Goal: Task Accomplishment & Management: Manage account settings

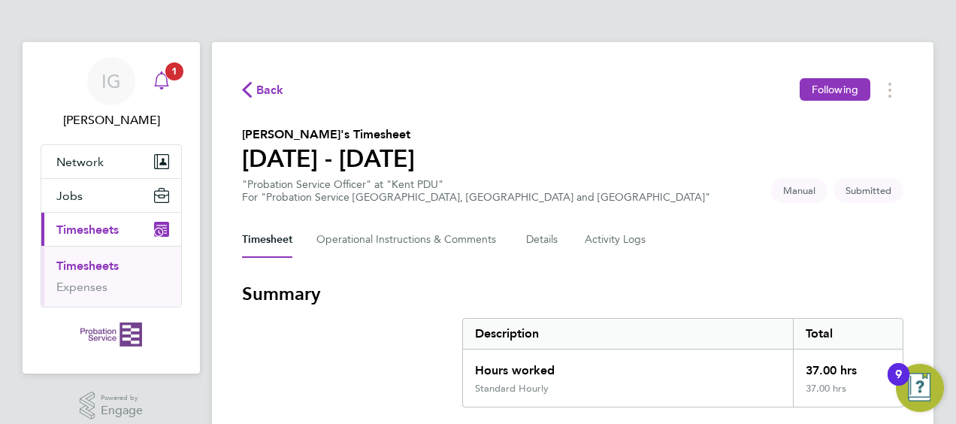
click at [170, 75] on span "1" at bounding box center [174, 71] width 18 height 18
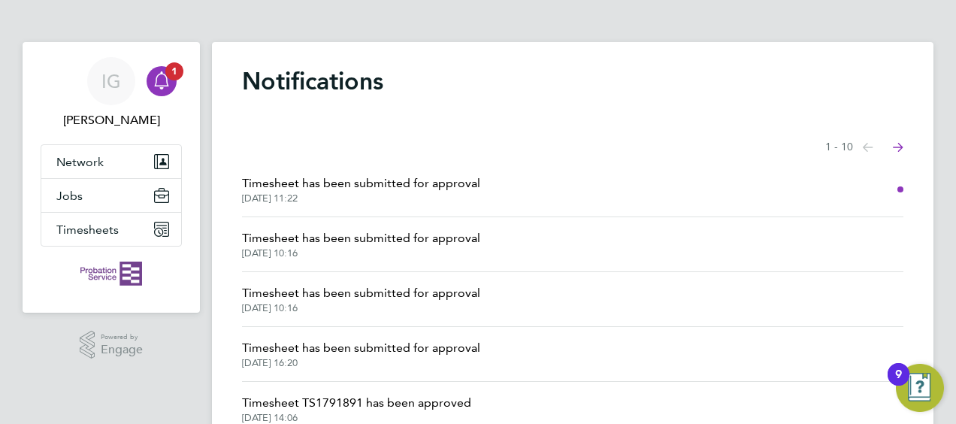
click at [728, 201] on li "Timesheet has been submitted for approval [DATE] 11:22" at bounding box center [572, 189] width 661 height 55
click at [460, 191] on span "Timesheet has been submitted for approval" at bounding box center [361, 183] width 238 height 18
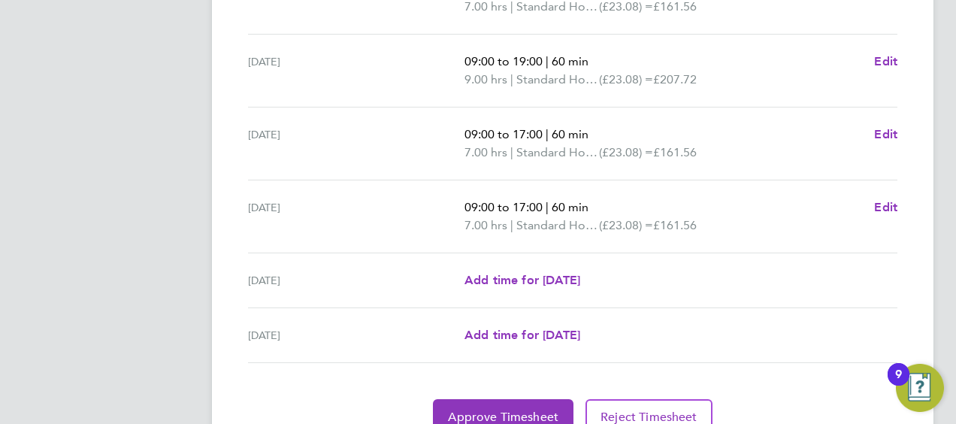
scroll to position [659, 0]
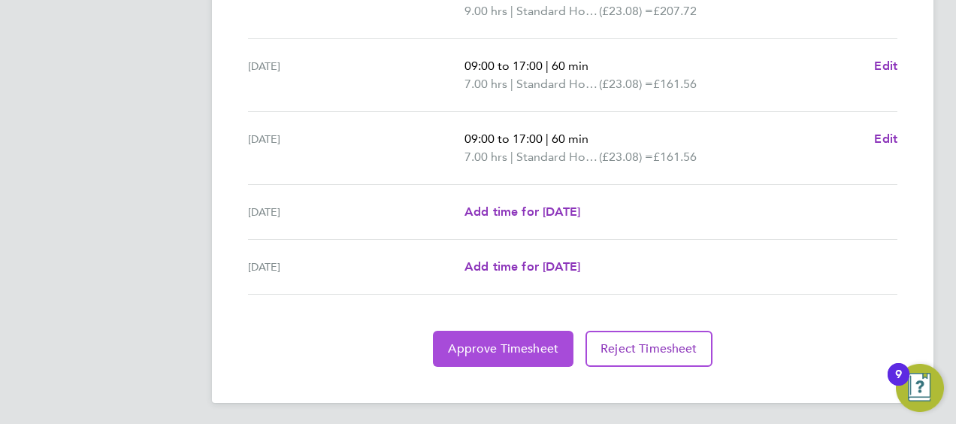
click at [524, 335] on button "Approve Timesheet" at bounding box center [503, 349] width 141 height 36
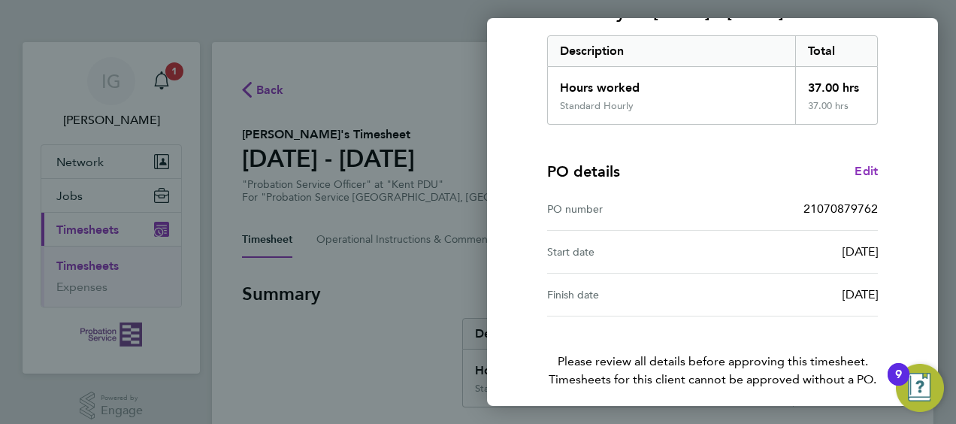
scroll to position [295, 0]
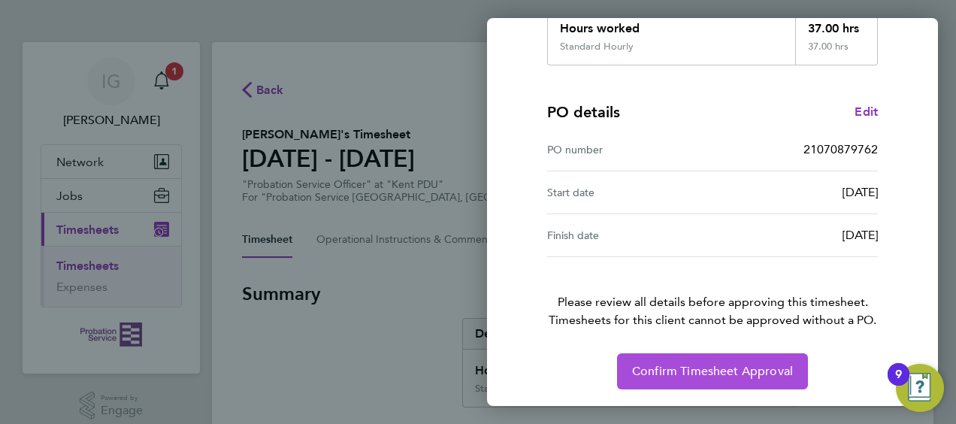
click at [737, 375] on span "Confirm Timesheet Approval" at bounding box center [712, 371] width 161 height 15
